Goal: Transaction & Acquisition: Purchase product/service

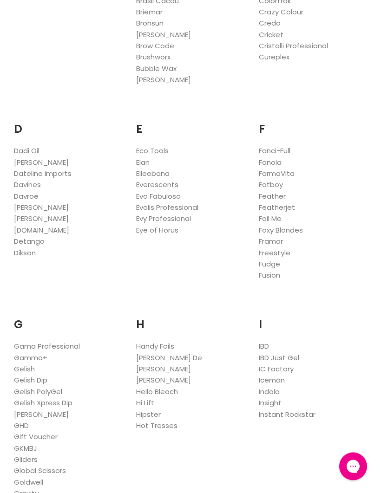
scroll to position [465, 0]
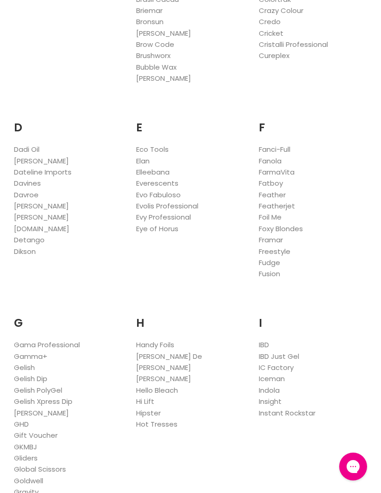
click at [273, 212] on link "Foil Me" at bounding box center [270, 217] width 23 height 10
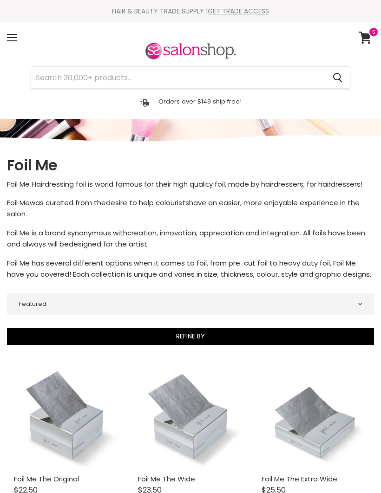
select select "manual"
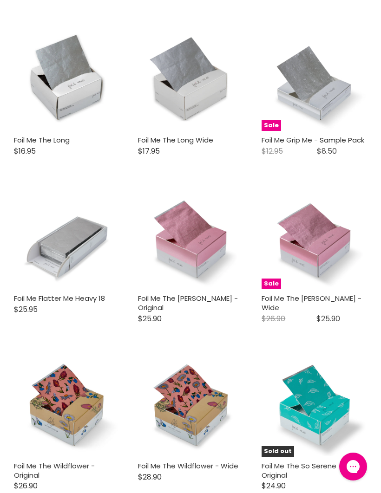
scroll to position [495, 0]
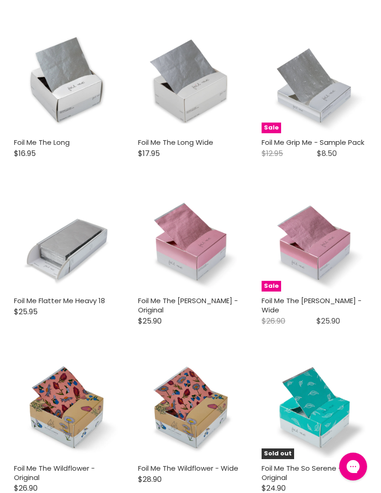
click at [66, 250] on img "Main content" at bounding box center [66, 239] width 105 height 104
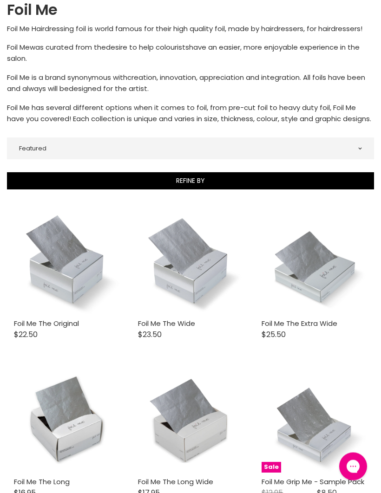
scroll to position [0, 0]
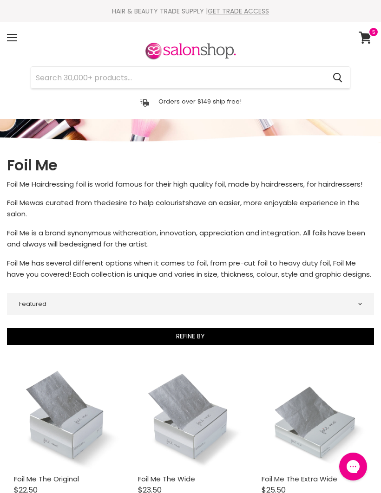
click at [20, 40] on div "Menu" at bounding box center [12, 37] width 20 height 21
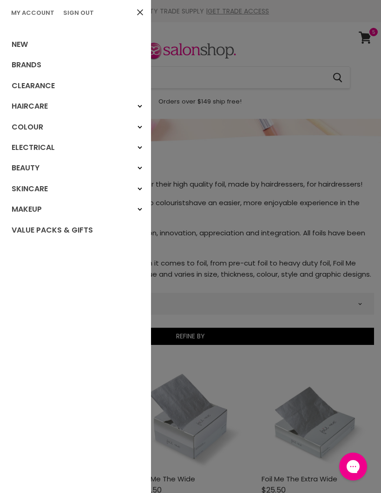
click at [36, 67] on link "Brands" at bounding box center [75, 65] width 151 height 20
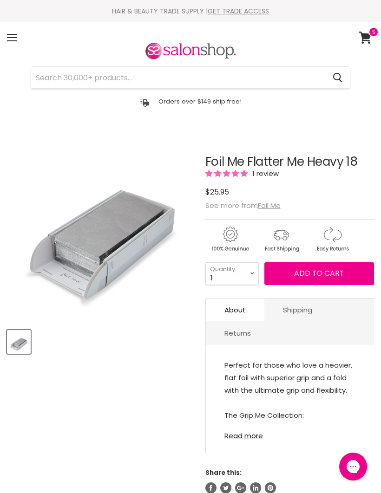
select select "2"
type input "2"
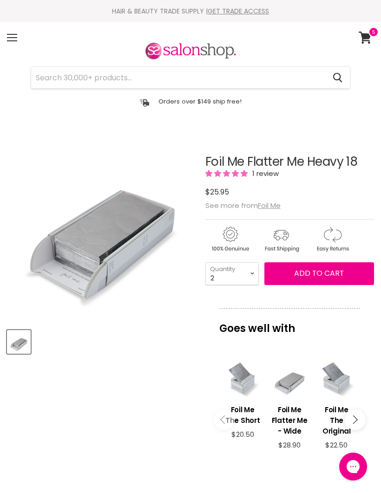
click at [316, 276] on span "Add to cart" at bounding box center [319, 273] width 50 height 11
click at [318, 275] on span "Add to cart" at bounding box center [319, 273] width 50 height 11
click at [131, 375] on article "Click or scroll to zoom Tap or pinch to zoom Foil Me Flatter Me Heavy 18 1 revi…" at bounding box center [190, 416] width 367 height 568
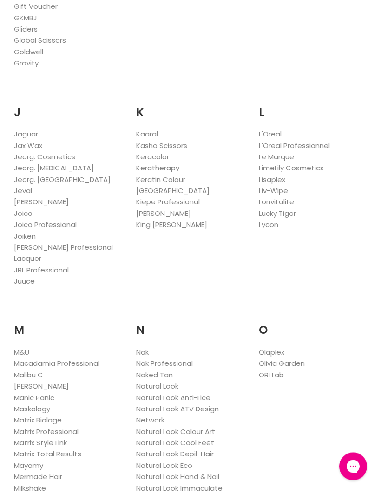
scroll to position [955, 0]
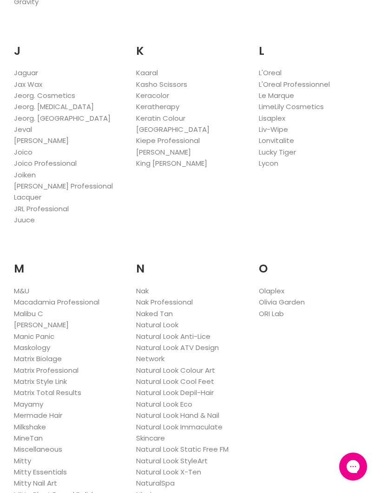
click at [190, 297] on link "Nak Professional" at bounding box center [164, 302] width 57 height 10
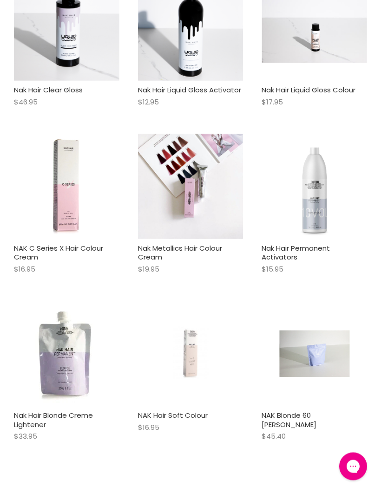
scroll to position [1010, 0]
click at [73, 363] on img "Main content" at bounding box center [66, 353] width 105 height 102
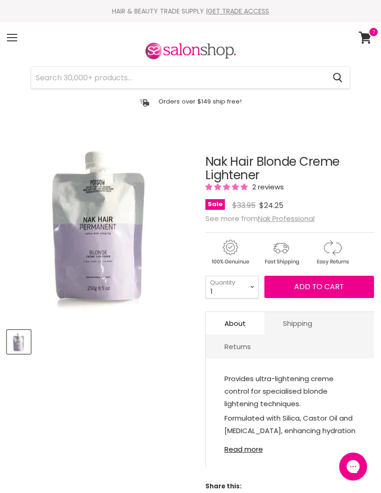
select select "4"
type input "4"
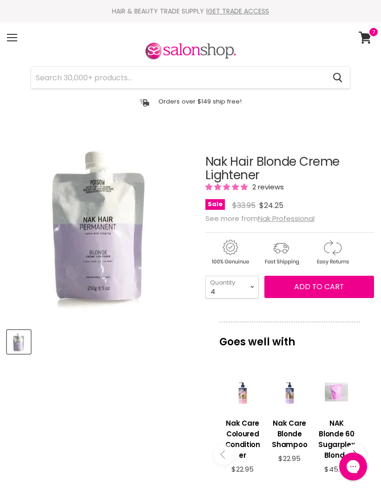
click at [319, 290] on span "Add to cart" at bounding box center [319, 287] width 50 height 11
click at [320, 294] on button "Add to cart" at bounding box center [319, 287] width 110 height 22
click at [125, 376] on article "Click or scroll to zoom Tap or pinch to zoom Nak Hair Blonde Creme Lightener 2 …" at bounding box center [190, 444] width 367 height 624
click at [367, 38] on icon at bounding box center [365, 38] width 13 height 12
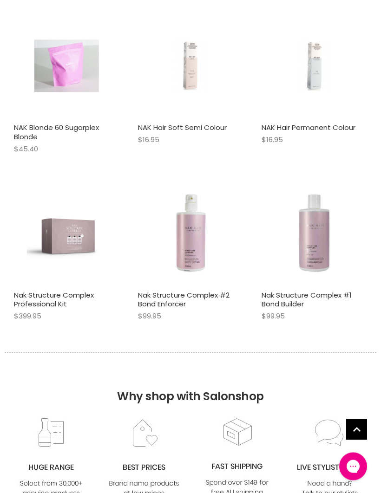
scroll to position [1460, 0]
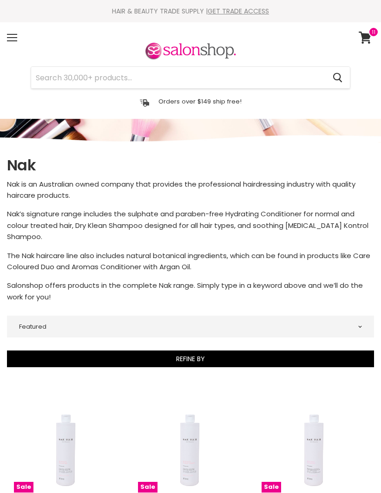
select select "manual"
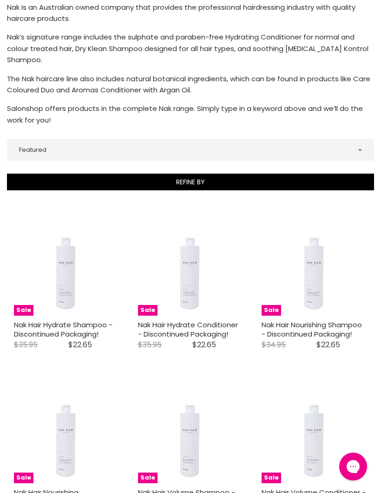
scroll to position [179, 0]
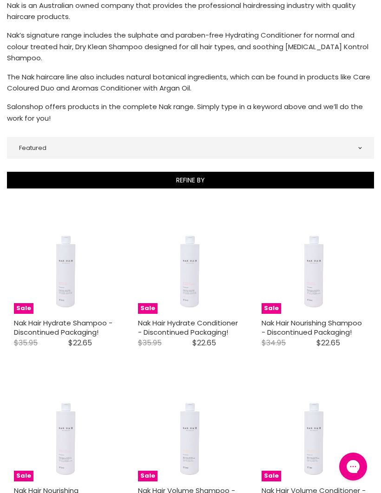
click at [325, 292] on img "Main content" at bounding box center [314, 261] width 70 height 105
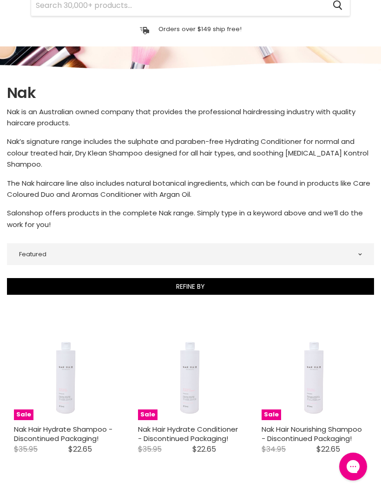
scroll to position [0, 0]
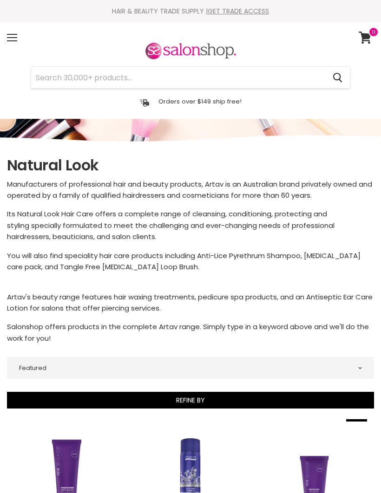
select select "manual"
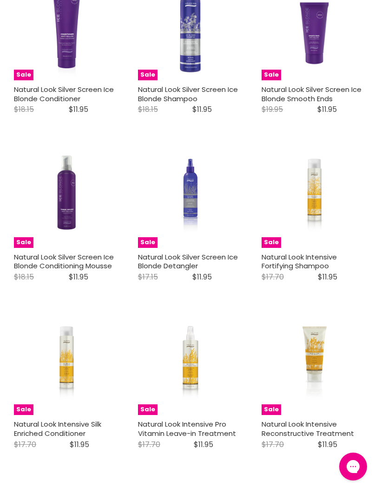
scroll to position [459, 0]
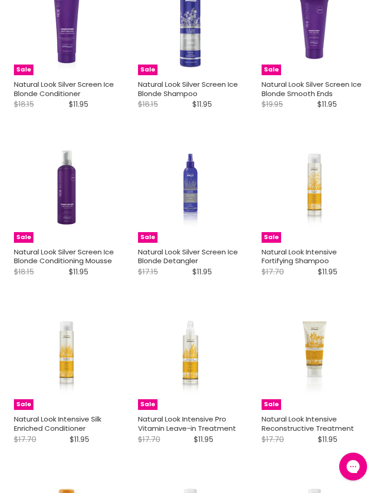
click at [314, 228] on img "Main content" at bounding box center [314, 190] width 70 height 105
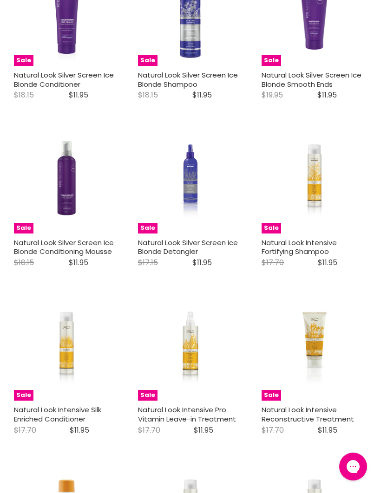
scroll to position [469, 0]
click at [75, 357] on img "Main content" at bounding box center [67, 348] width 70 height 105
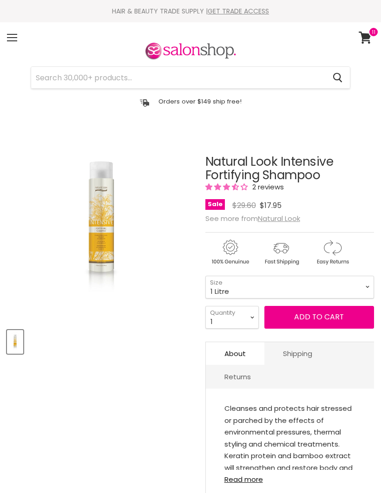
select select "1 Litre"
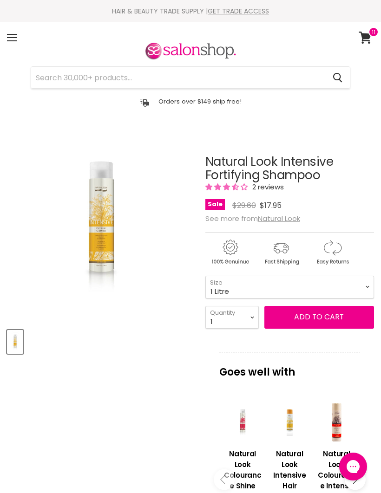
click at [318, 321] on button "Add to cart" at bounding box center [319, 317] width 110 height 22
click at [321, 316] on button "Add to cart" at bounding box center [319, 317] width 110 height 22
click at [170, 384] on article "Click or scroll to zoom Tap or pinch to zoom Natural Look Intensive Fortifying …" at bounding box center [190, 454] width 367 height 644
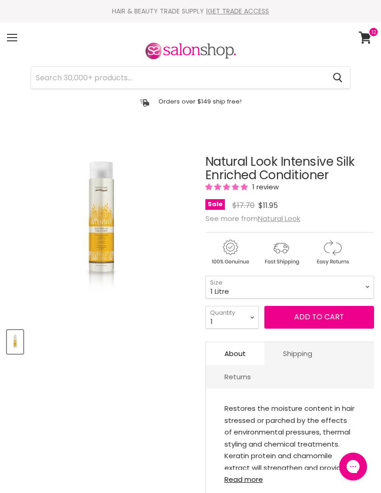
select select "1 Litre"
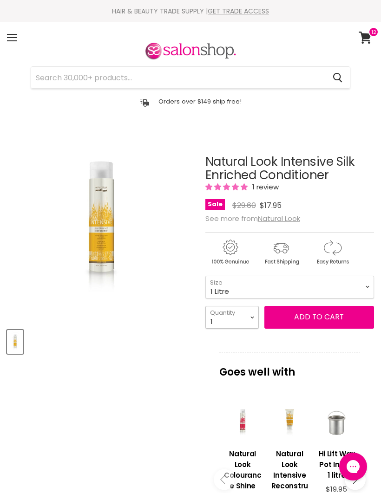
click at [249, 316] on select "1 2 3 4 5 6 7 8 9 10+" at bounding box center [231, 317] width 53 height 23
select select "2"
type input "2"
click at [316, 321] on button "Add to cart" at bounding box center [319, 317] width 110 height 22
click at [313, 321] on button "Add to cart" at bounding box center [319, 317] width 110 height 22
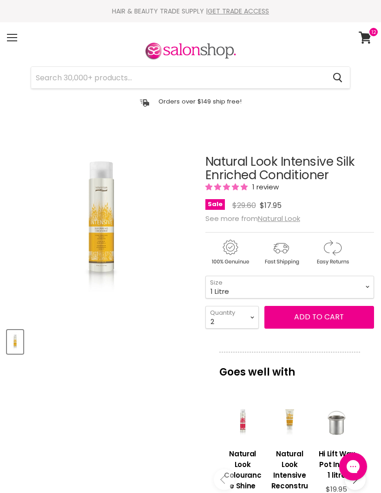
click at [126, 378] on article "Click or scroll to zoom Tap or pinch to zoom Natural Look Intensive Silk Enrich…" at bounding box center [190, 454] width 367 height 644
click at [362, 36] on icon at bounding box center [365, 38] width 13 height 12
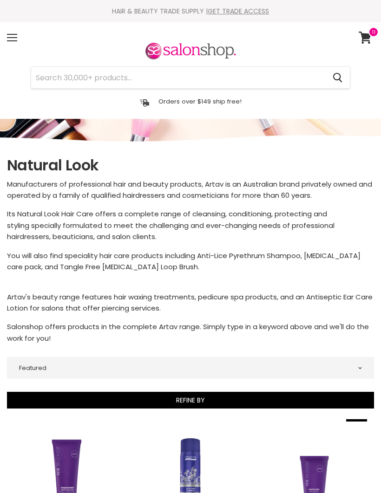
select select "manual"
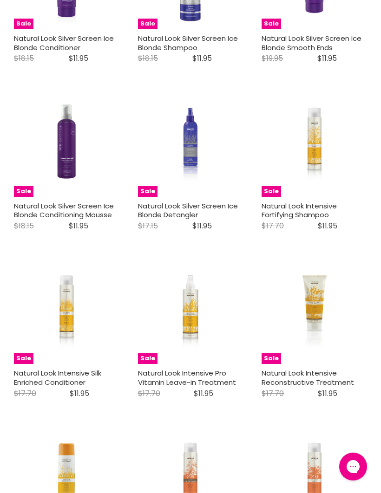
scroll to position [506, 0]
click at [322, 150] on img "Main content" at bounding box center [314, 143] width 70 height 105
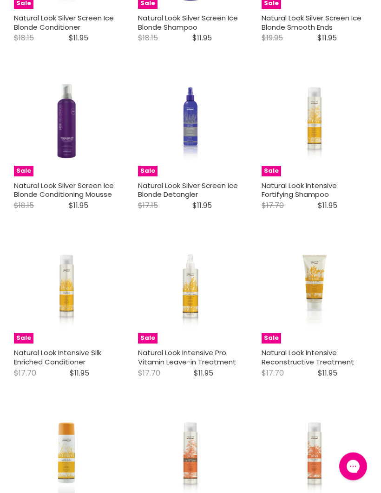
scroll to position [526, 0]
click at [323, 335] on img "Main content" at bounding box center [314, 291] width 70 height 105
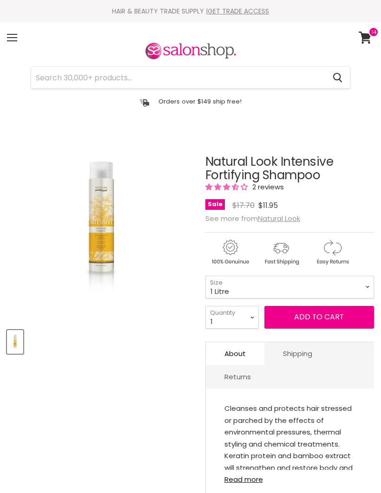
select select "1 Litre"
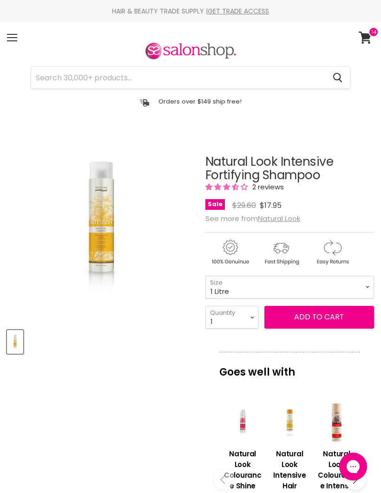
click at [324, 321] on button "Add to cart" at bounding box center [319, 317] width 110 height 22
click at [325, 319] on button "Add to cart" at bounding box center [319, 317] width 110 height 22
click at [156, 403] on article "Click or scroll to zoom Tap or pinch to zoom Natural Look Intensive Fortifying …" at bounding box center [190, 454] width 367 height 644
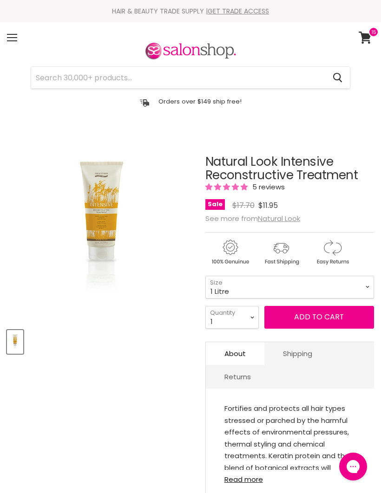
select select "1 Litre"
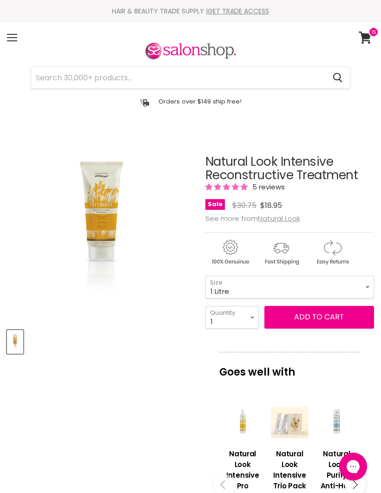
click at [319, 317] on button "Add to cart" at bounding box center [319, 317] width 110 height 22
click at [318, 320] on button "Add to cart" at bounding box center [319, 317] width 110 height 22
click at [142, 395] on article "Click or scroll to zoom Tap or pinch to zoom Natural Look Intensive Reconstruct…" at bounding box center [190, 459] width 367 height 654
click at [363, 39] on icon at bounding box center [365, 38] width 13 height 12
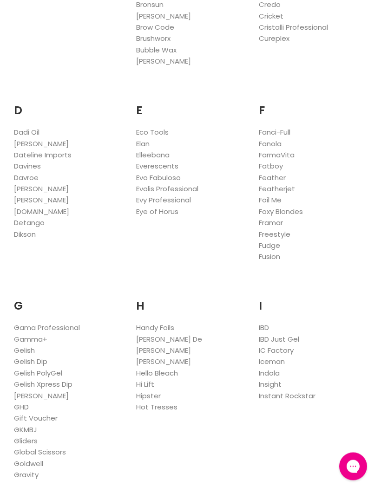
scroll to position [478, 0]
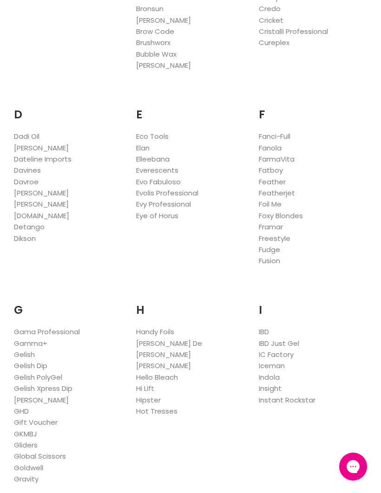
click at [276, 145] on link "Fanola" at bounding box center [270, 148] width 23 height 10
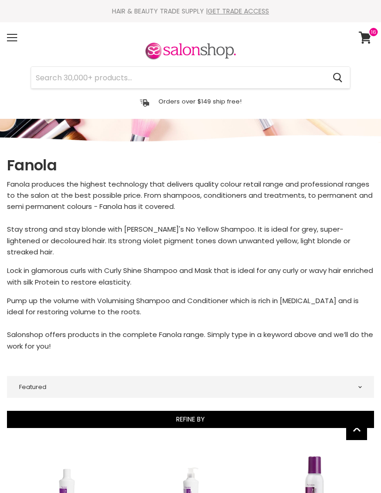
select select "manual"
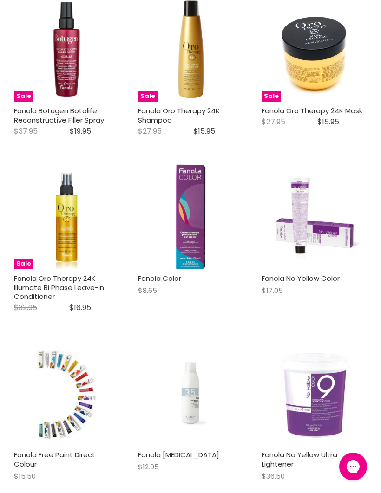
scroll to position [2301, 0]
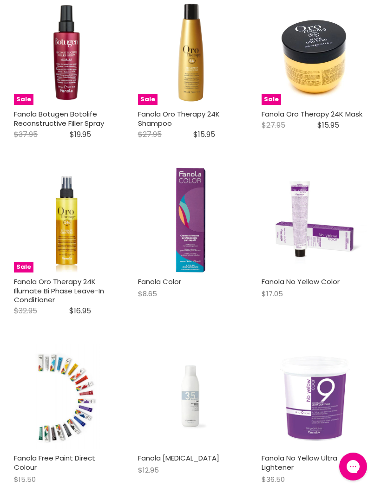
click at [205, 199] on img "Main content" at bounding box center [190, 219] width 70 height 105
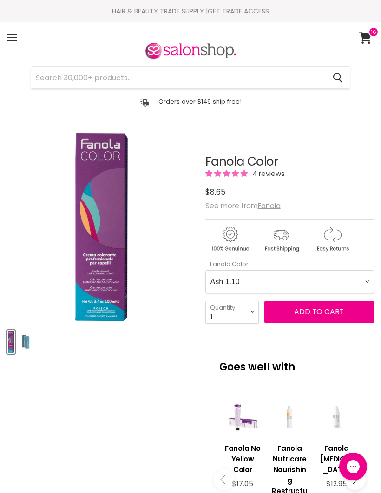
click at [362, 285] on Color-0-0 "Ash 1.10 Ash 5.1 Ash 6.1 Ash 7.1 Ash 8.1 Ash 9.1 Ash 10.1 Intense Ash 5.11 Inte…" at bounding box center [289, 281] width 169 height 23
click at [329, 315] on span "Add to cart" at bounding box center [319, 312] width 50 height 11
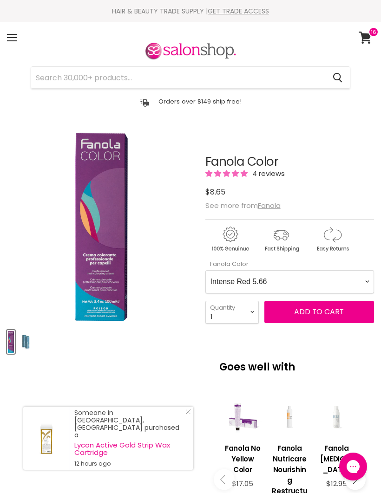
click at [326, 311] on span "Add to cart" at bounding box center [319, 312] width 50 height 11
click at [164, 368] on article "Click or scroll to zoom Tap or pinch to zoom Click or scroll to zoom" at bounding box center [190, 456] width 367 height 649
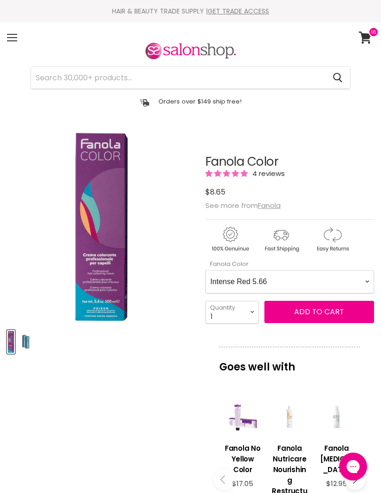
click at [364, 283] on Color-0-0 "Ash 1.10 Ash 5.1 Ash 6.1 Ash 7.1 Ash 8.1 Ash 9.1 Ash 10.1 Intense Ash 5.11 Inte…" at bounding box center [289, 281] width 169 height 23
click at [325, 314] on span "Add to cart" at bounding box center [319, 312] width 50 height 11
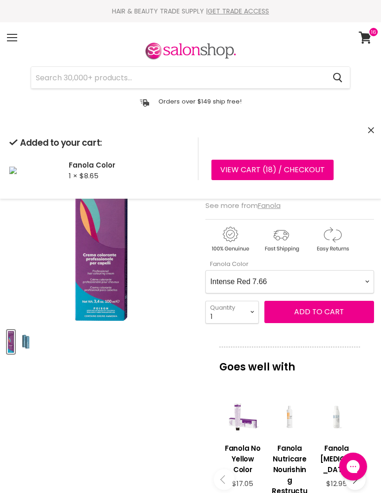
click at [166, 406] on article "Click or scroll to zoom Tap or pinch to zoom Click or scroll to zoom" at bounding box center [190, 456] width 367 height 649
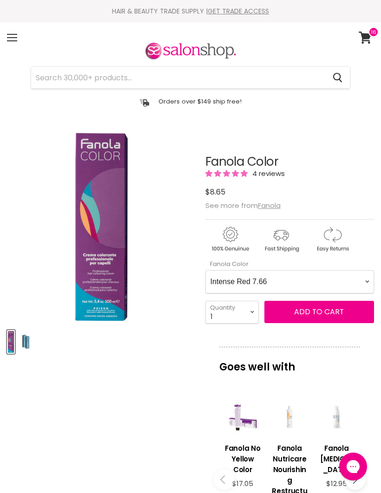
click at [364, 282] on Color-0-0 "Ash 1.10 Ash 5.1 Ash 6.1 Ash 7.1 Ash 8.1 Ash 9.1 Ash 10.1 Intense Ash 5.11 Inte…" at bounding box center [289, 281] width 169 height 23
select Color-0-0 "Red Booster R.66"
click at [322, 313] on span "Add to cart" at bounding box center [319, 312] width 50 height 11
click at [83, 373] on article "Click or scroll to zoom Tap or pinch to zoom Click or scroll to zoom" at bounding box center [190, 456] width 367 height 649
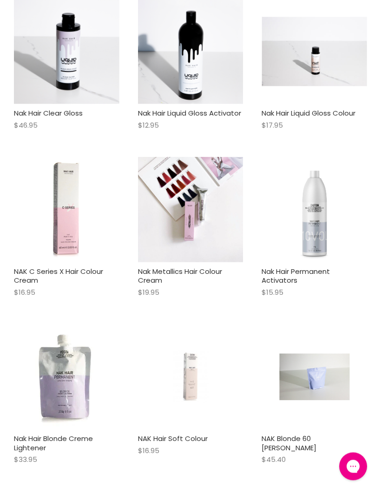
scroll to position [986, 0]
click at [335, 225] on img "Main content" at bounding box center [314, 210] width 79 height 105
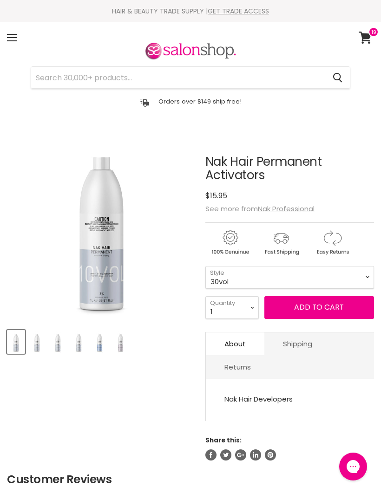
select select "30vol"
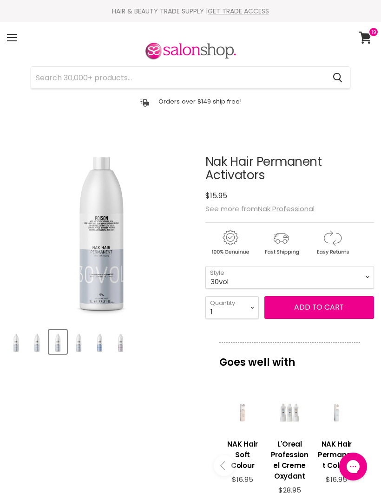
click at [325, 310] on button "Add to cart" at bounding box center [319, 307] width 110 height 22
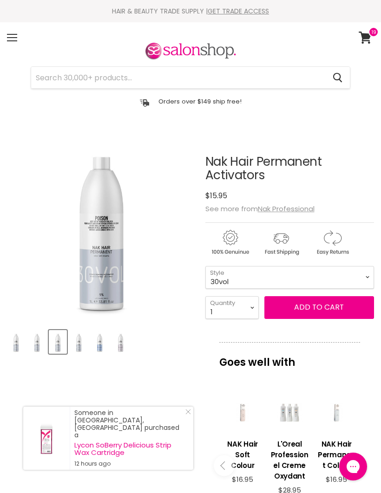
click at [365, 31] on link "View cart" at bounding box center [366, 37] width 25 height 21
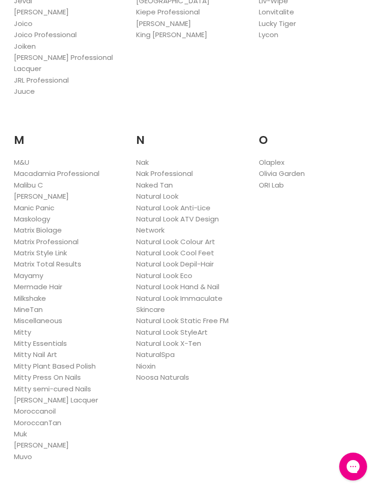
click at [167, 191] on link "Natural Look" at bounding box center [157, 196] width 42 height 10
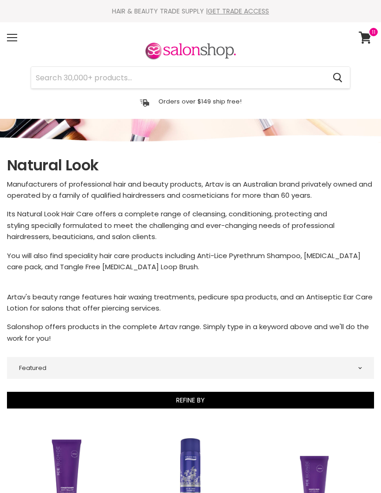
select select "manual"
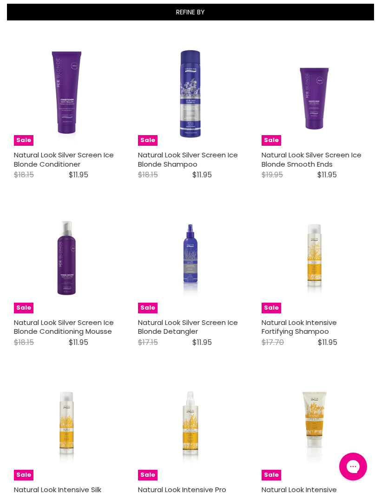
click at [320, 281] on img "Main content" at bounding box center [314, 260] width 70 height 105
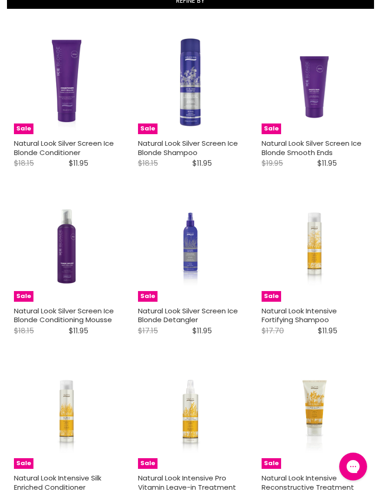
click at [55, 424] on img "Main content" at bounding box center [67, 416] width 70 height 105
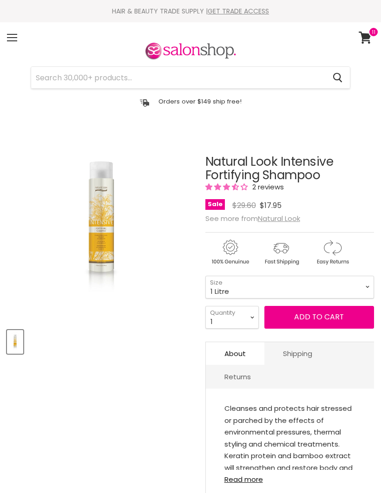
click at [314, 323] on button "Add to cart" at bounding box center [319, 317] width 110 height 22
select select "1 Litre"
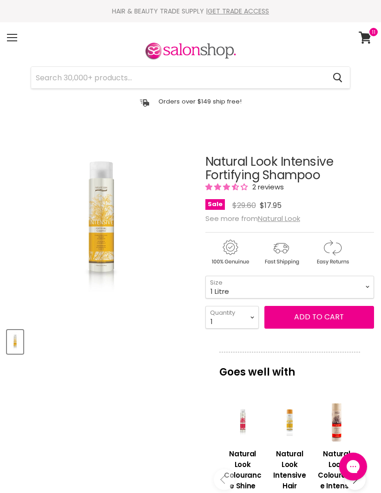
click at [107, 420] on article "Click or scroll to zoom Tap or pinch to zoom Natural Look Intensive Fortifying …" at bounding box center [190, 454] width 367 height 644
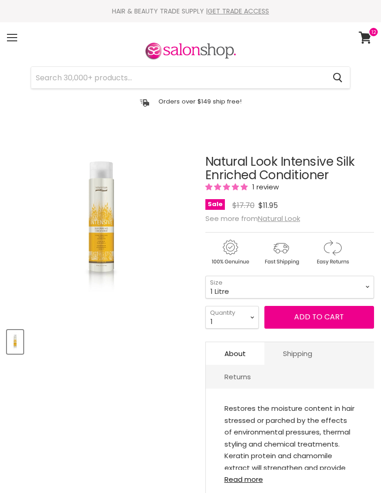
select select "1 Litre"
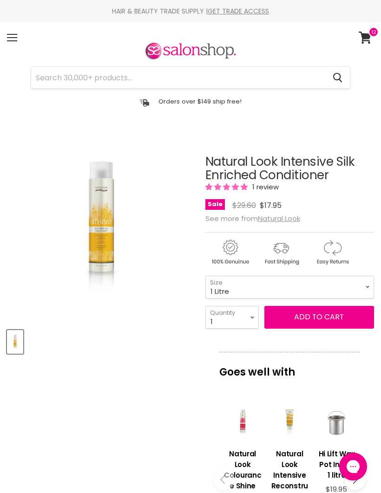
click at [319, 315] on button "Add to cart" at bounding box center [319, 317] width 110 height 22
click at [315, 318] on button "Add to cart" at bounding box center [319, 317] width 110 height 22
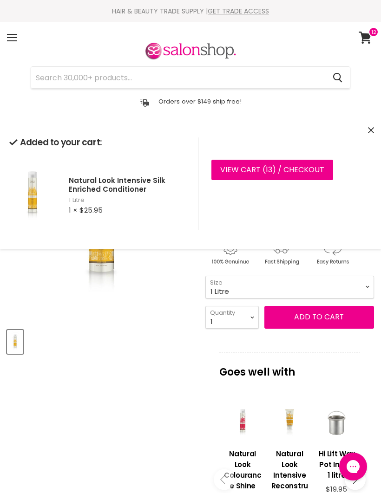
click at [332, 313] on button "Add to cart" at bounding box center [319, 317] width 110 height 22
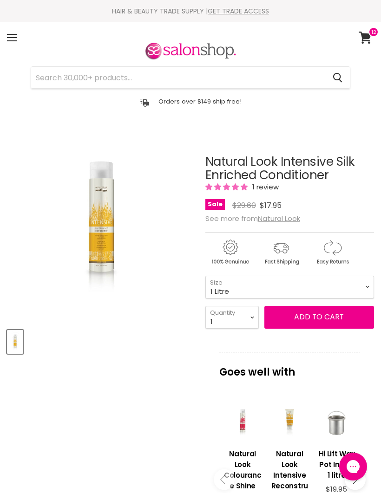
click at [132, 362] on article "Click or scroll to zoom Tap or pinch to zoom Natural Look Intensive Silk Enrich…" at bounding box center [190, 454] width 367 height 644
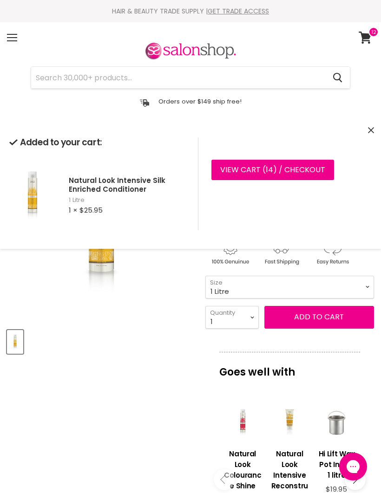
click at [373, 130] on icon "Close" at bounding box center [371, 130] width 6 height 6
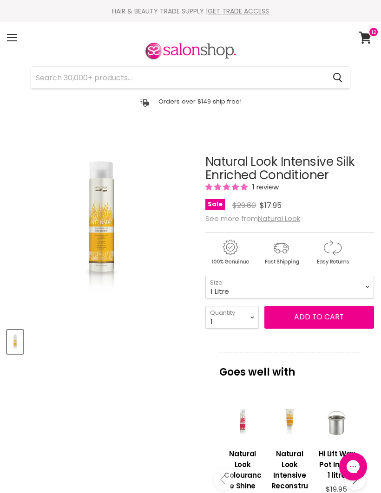
click at [368, 37] on icon at bounding box center [365, 38] width 13 height 12
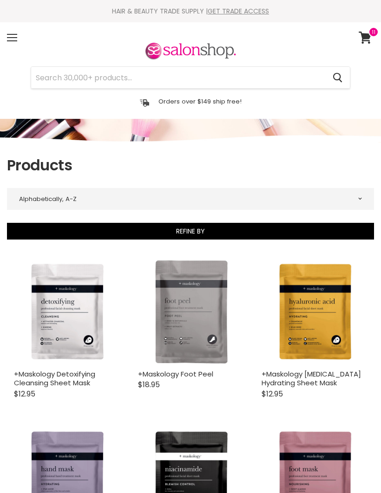
select select "title-ascending"
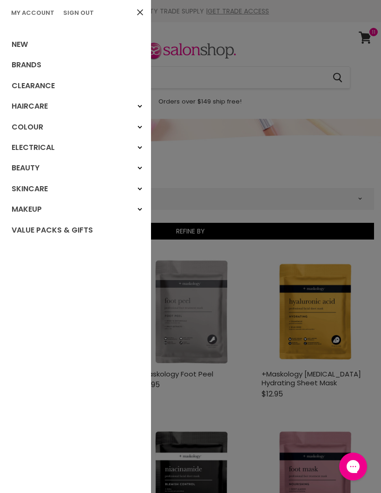
click at [44, 65] on link "Brands" at bounding box center [75, 65] width 151 height 20
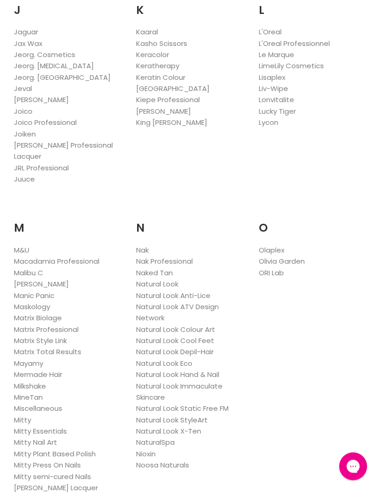
scroll to position [995, 0]
click at [171, 280] on link "Natural Look" at bounding box center [157, 285] width 42 height 10
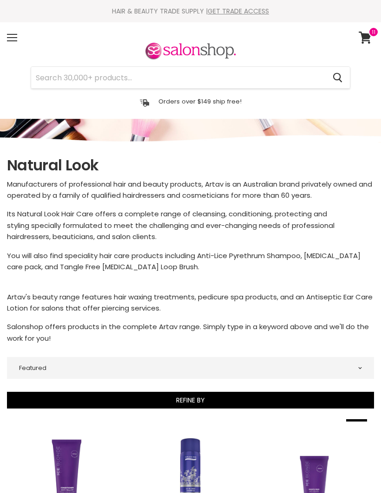
select select "manual"
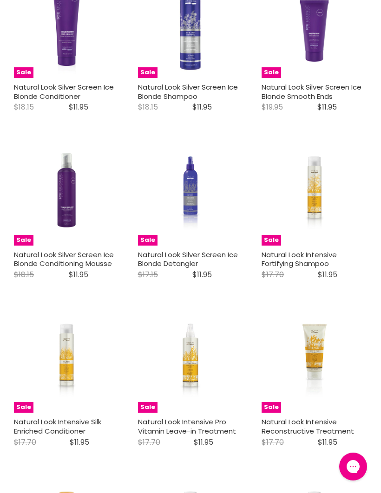
scroll to position [457, 0]
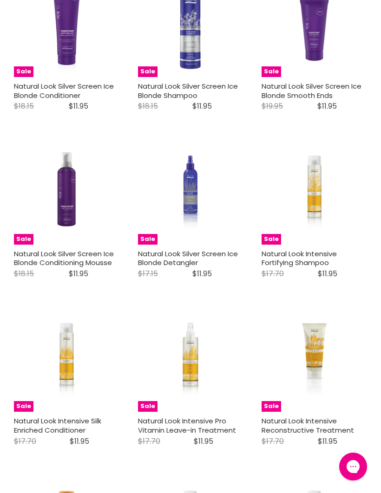
click at [316, 219] on img "Main content" at bounding box center [314, 191] width 70 height 105
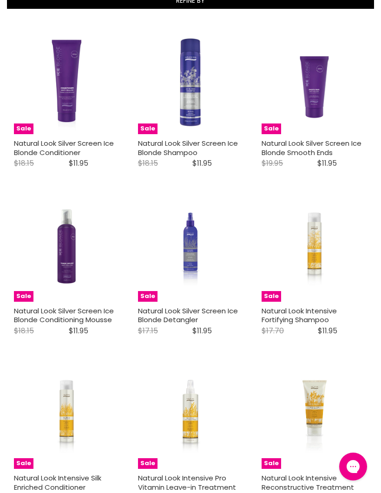
click at [70, 424] on img "Main content" at bounding box center [67, 416] width 70 height 105
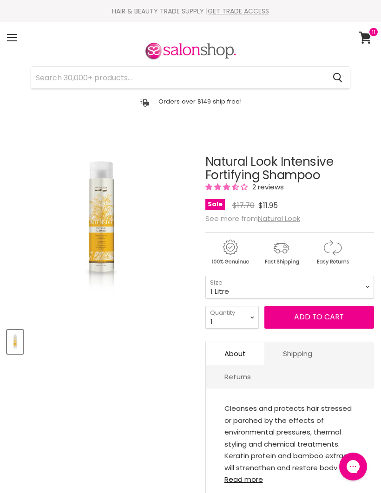
select select "1 Litre"
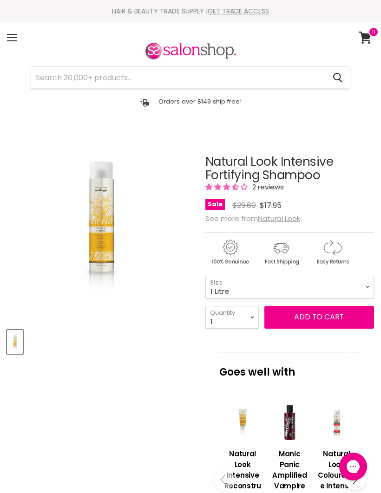
click at [319, 316] on button "Add to cart" at bounding box center [319, 317] width 110 height 22
click at [313, 312] on button "Add to cart" at bounding box center [319, 317] width 110 height 22
click at [151, 416] on article "Click or scroll to zoom Tap or pinch to zoom Natural Look Intensive Fortifying …" at bounding box center [190, 454] width 367 height 644
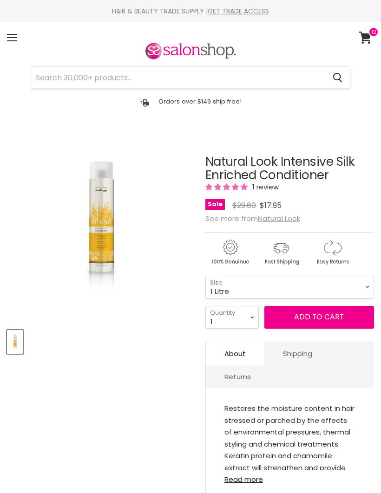
select select "1 Litre"
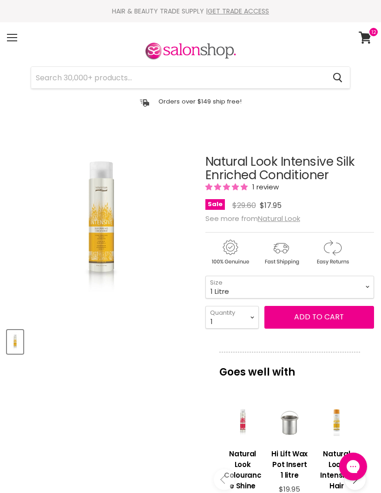
click at [321, 315] on button "Add to cart" at bounding box center [319, 317] width 110 height 22
click at [308, 318] on button "Add to cart" at bounding box center [319, 317] width 110 height 22
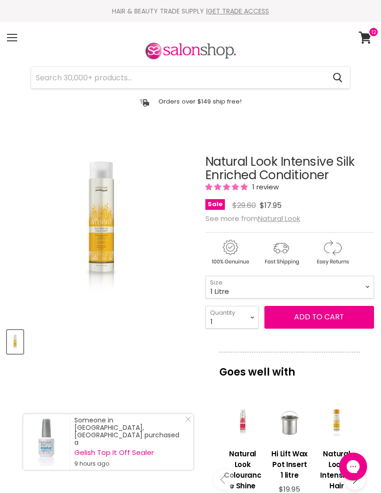
click at [148, 364] on article "Click or scroll to zoom Tap or pinch to zoom Natural Look Intensive Silk Enrich…" at bounding box center [190, 454] width 367 height 644
click at [361, 40] on icon at bounding box center [365, 38] width 13 height 12
